Goal: Task Accomplishment & Management: Use online tool/utility

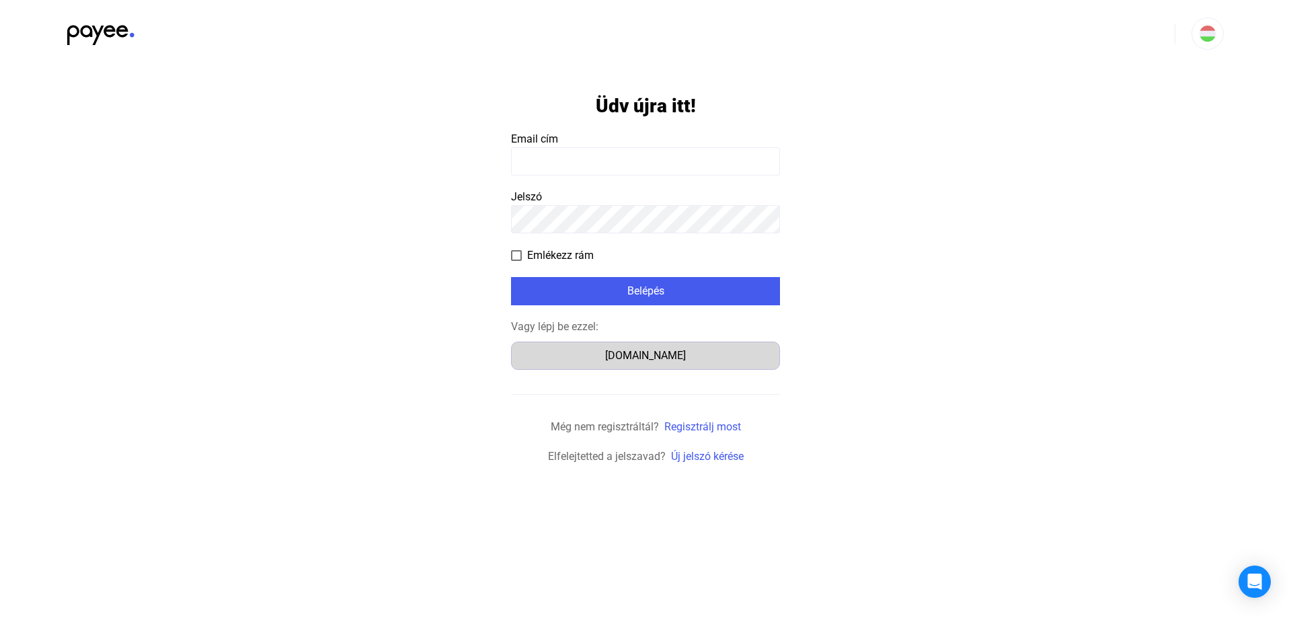
click at [652, 350] on div "Számlázz.hu" at bounding box center [646, 356] width 260 height 16
